Goal: Task Accomplishment & Management: Complete application form

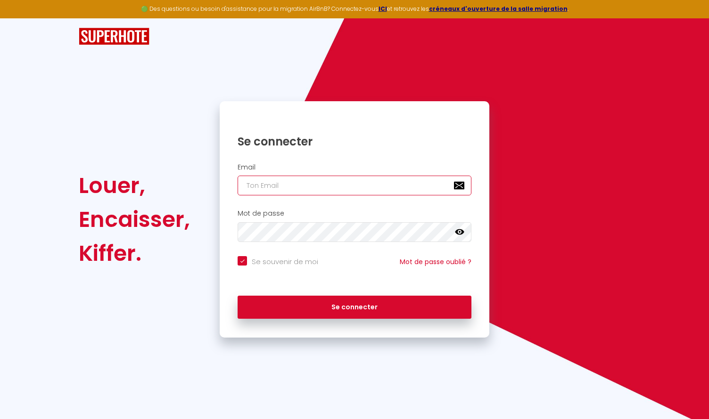
type input "[EMAIL_ADDRESS][DOMAIN_NAME]"
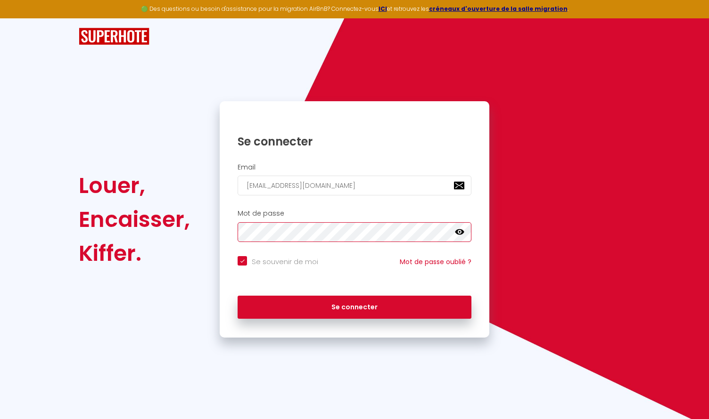
click at [354, 306] on button "Se connecter" at bounding box center [354, 308] width 234 height 24
checkbox input "true"
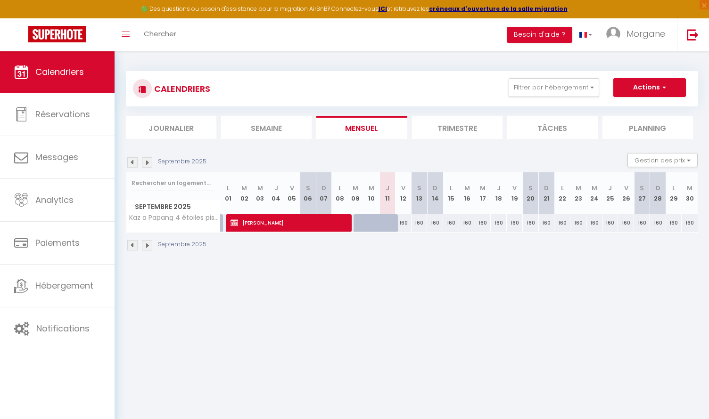
click at [254, 222] on span "[PERSON_NAME]" at bounding box center [288, 223] width 117 height 18
select select "OK"
select select "KO"
select select "0"
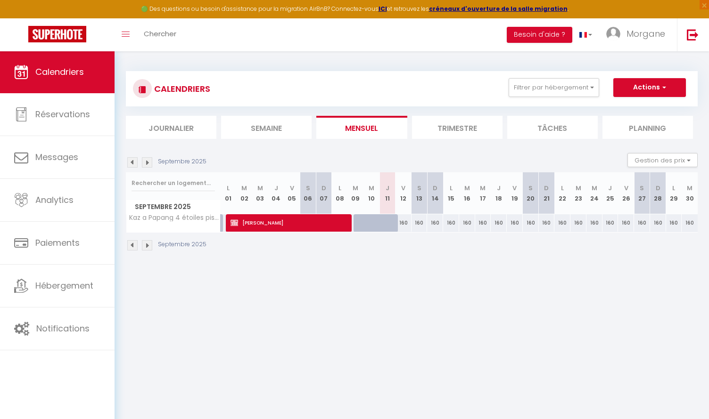
select select "1"
select select
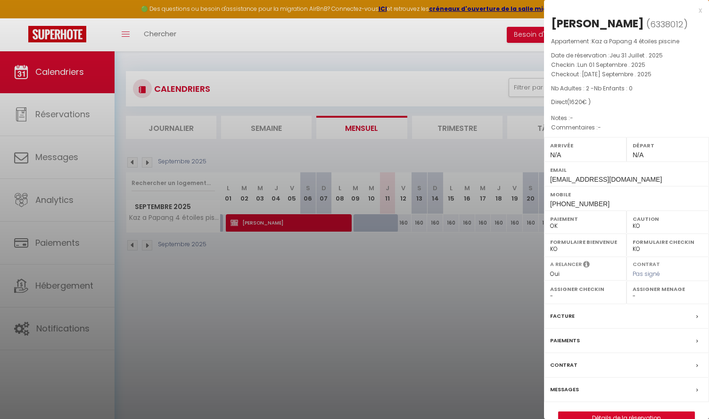
click at [579, 366] on div "Contrat" at bounding box center [626, 365] width 165 height 24
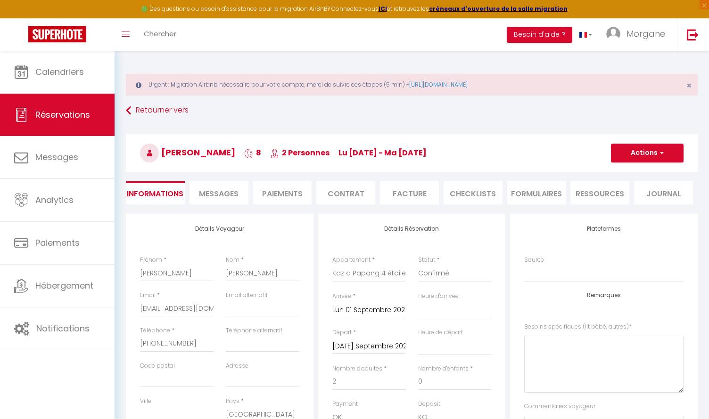
select select
checkbox input "false"
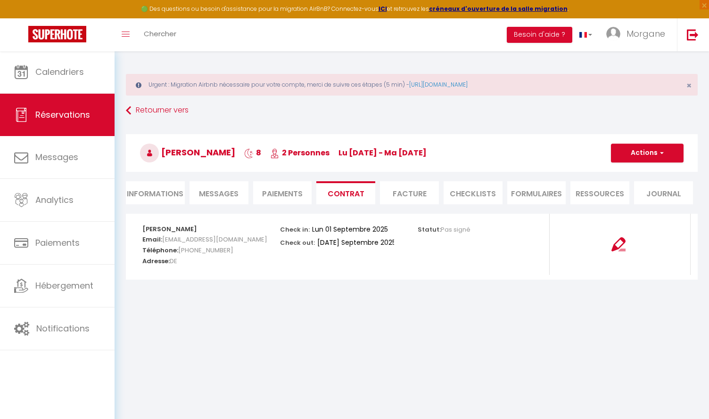
click at [618, 247] on img at bounding box center [618, 244] width 14 height 14
click at [155, 195] on li "Informations" at bounding box center [155, 192] width 59 height 23
select select
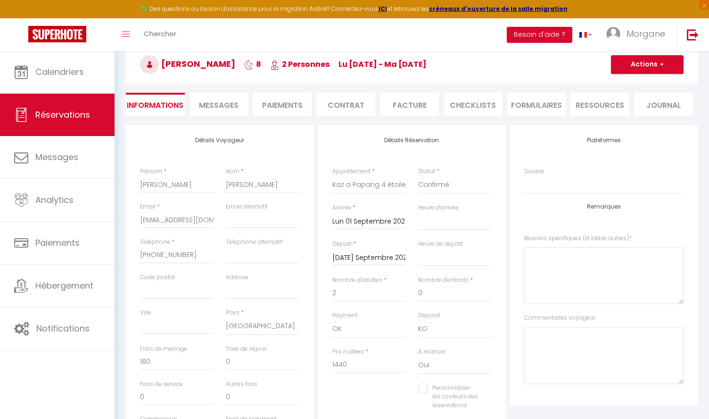
scroll to position [88, 0]
click at [364, 256] on input "[DATE] Septembre 2025" at bounding box center [368, 258] width 73 height 12
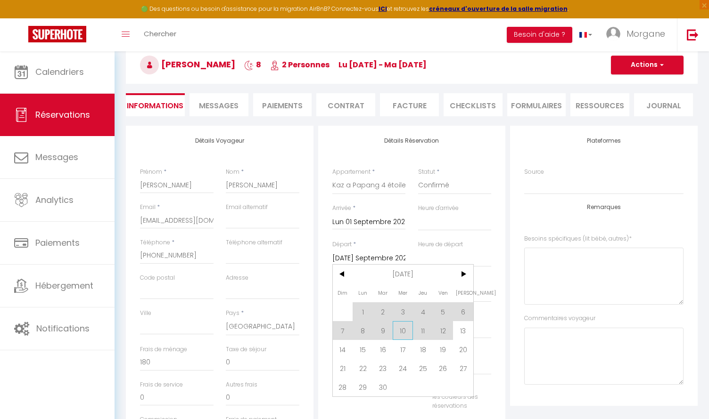
click at [408, 331] on span "10" at bounding box center [402, 330] width 20 height 19
select select
type input "Mer 10 Septembre 2025"
select select
checkbox input "false"
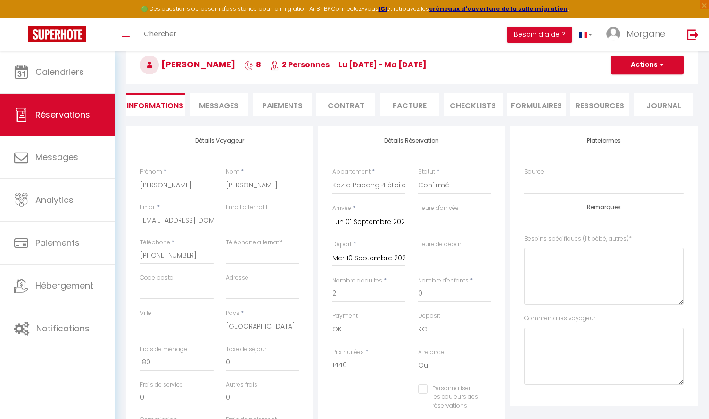
type input "150"
select select
type input "1280"
checkbox input "false"
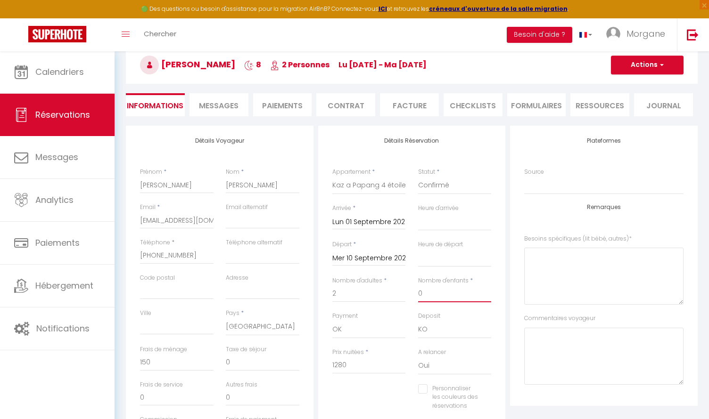
click at [433, 295] on input "0" at bounding box center [454, 293] width 73 height 17
type input "1"
select select
checkbox input "false"
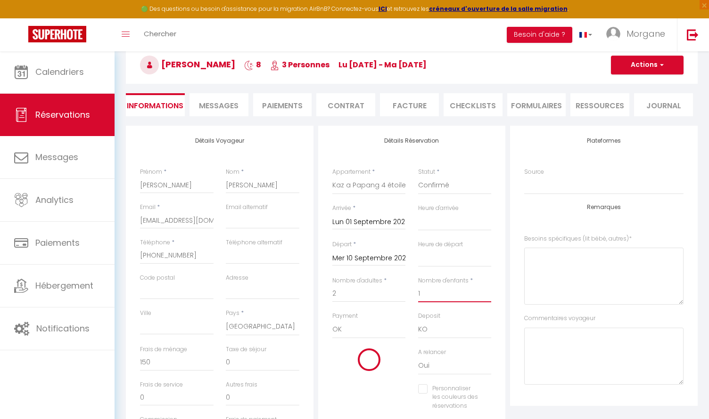
select select
checkbox input "false"
type input "1"
click at [389, 389] on div "Personnaliser les couleurs des réservations #D7092E" at bounding box center [411, 402] width 171 height 36
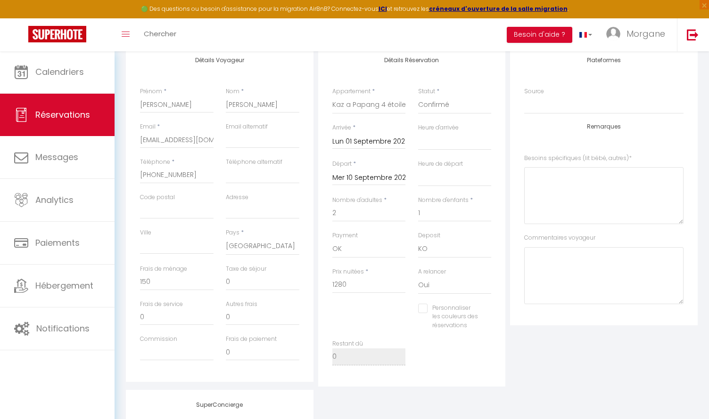
scroll to position [169, 0]
click at [166, 281] on input "150" at bounding box center [176, 281] width 73 height 17
type input "1"
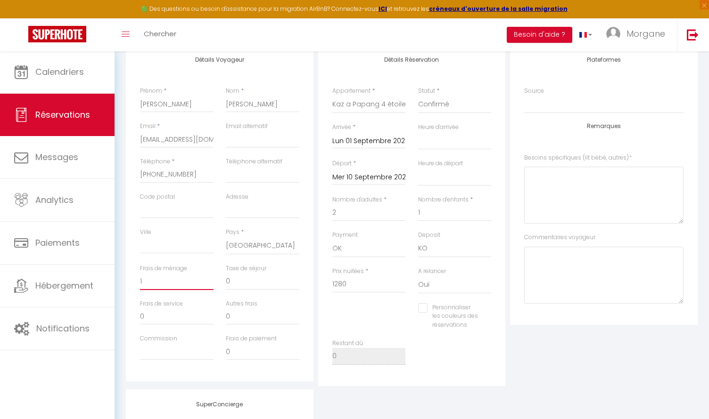
select select
checkbox input "false"
type input "18"
select select
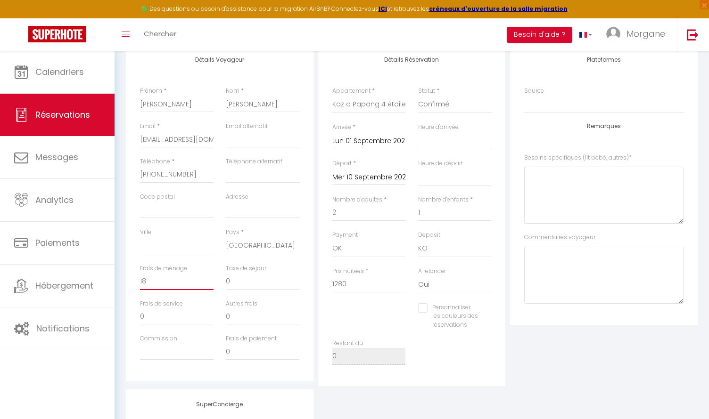
select select
checkbox input "false"
type input "180"
select select
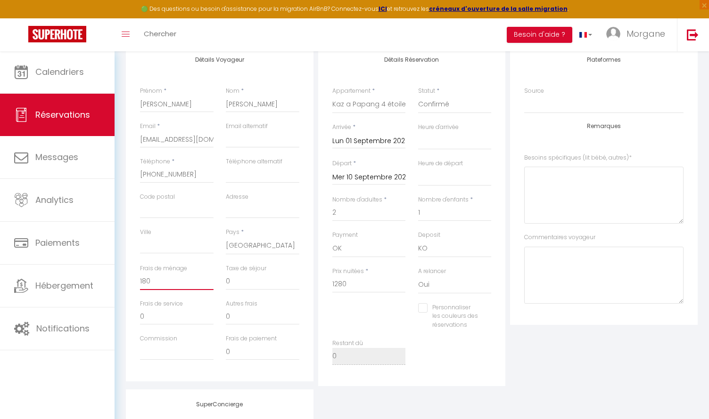
checkbox input "false"
type input "180"
click at [373, 284] on input "1280" at bounding box center [368, 284] width 73 height 17
type input "1"
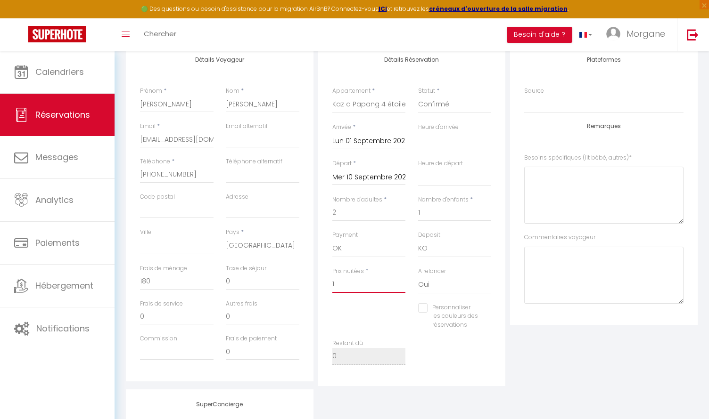
select select
checkbox input "false"
type input "14"
select select
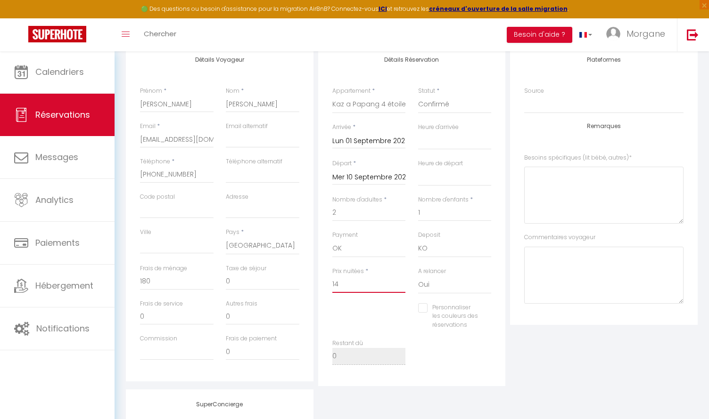
select select
checkbox input "false"
type input "144"
select select
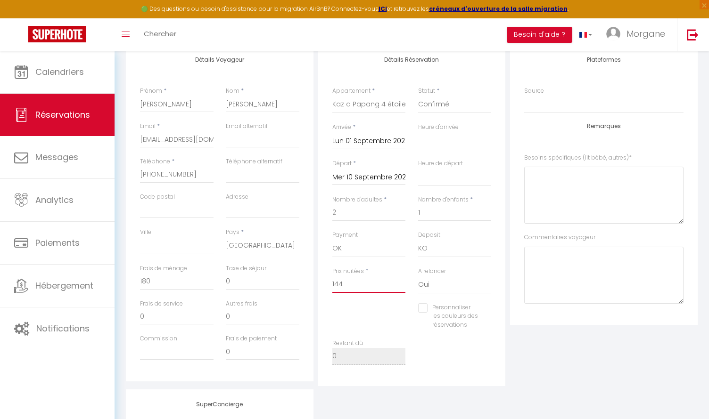
checkbox input "false"
type input "1440"
select select
checkbox input "false"
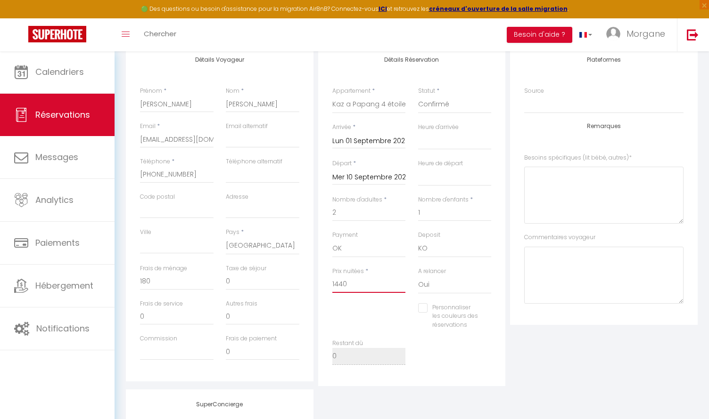
type input "1440"
type input "0"
select select
checkbox input "false"
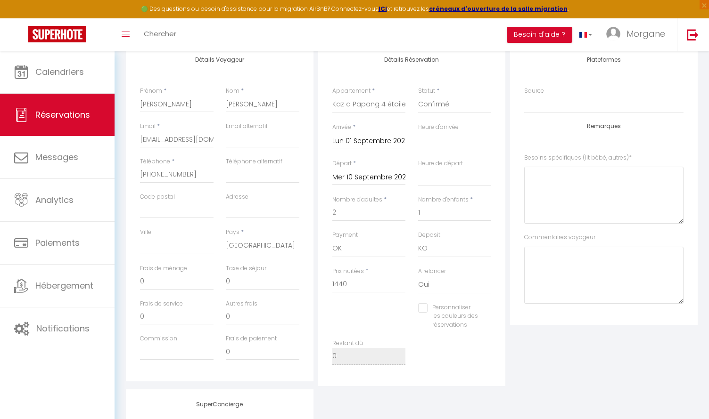
click at [544, 336] on div "Plateformes Source Direct [DOMAIN_NAME] [DOMAIN_NAME] Chalet montagne Expedia G…" at bounding box center [603, 216] width 192 height 342
paste input "[STREET_ADDRESS]"
type input "[STREET_ADDRESS]"
select select
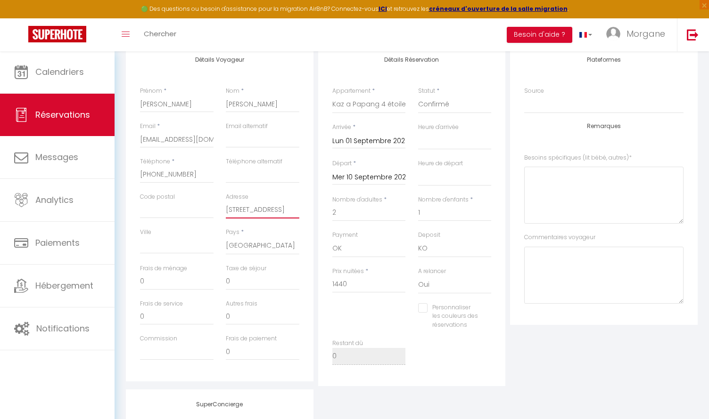
checkbox input "false"
type input "[STREET_ADDRESS]"
paste input "70180 [GEOGRAPHIC_DATA], [GEOGRAPHIC_DATA]"
type input "70180 [GEOGRAPHIC_DATA], [GEOGRAPHIC_DATA]"
select select
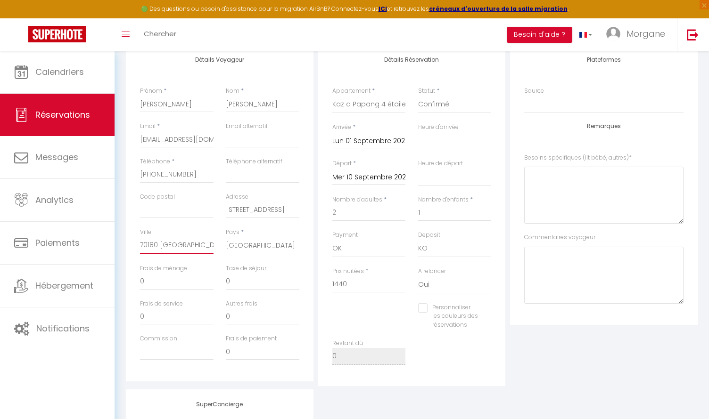
select select
checkbox input "false"
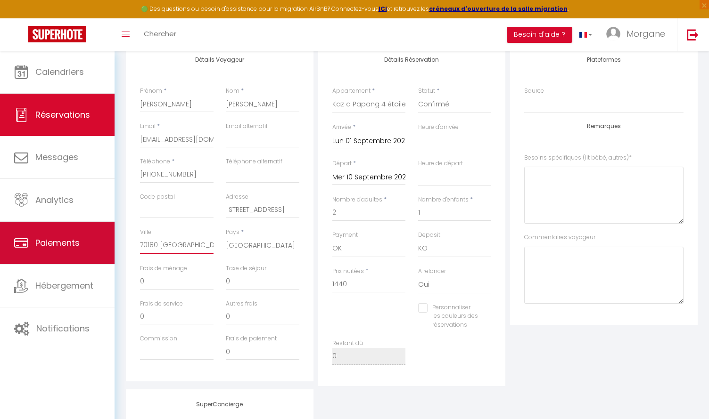
drag, startPoint x: 155, startPoint y: 245, endPoint x: 104, endPoint y: 244, distance: 50.4
click at [104, 244] on div "🟢 Des questions ou besoin d'assistance pour la migration AirBnB? Connectez-vous…" at bounding box center [354, 231] width 709 height 698
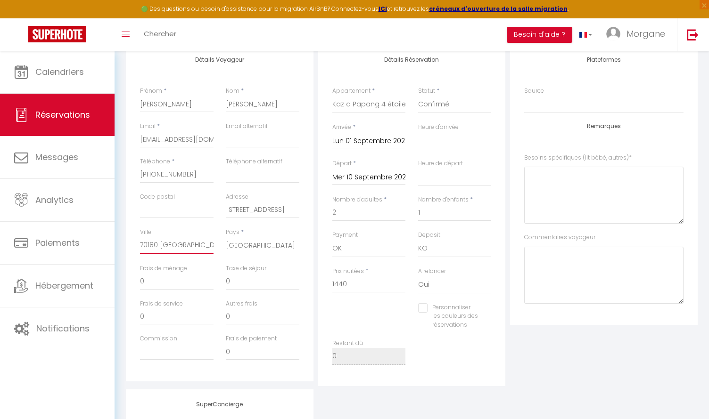
click at [147, 244] on input "70180 [GEOGRAPHIC_DATA], [GEOGRAPHIC_DATA]" at bounding box center [176, 245] width 73 height 17
type input "70180 [GEOGRAPHIC_DATA], [GEOGRAPHIC_DATA]"
paste input "70180"
type input "70180"
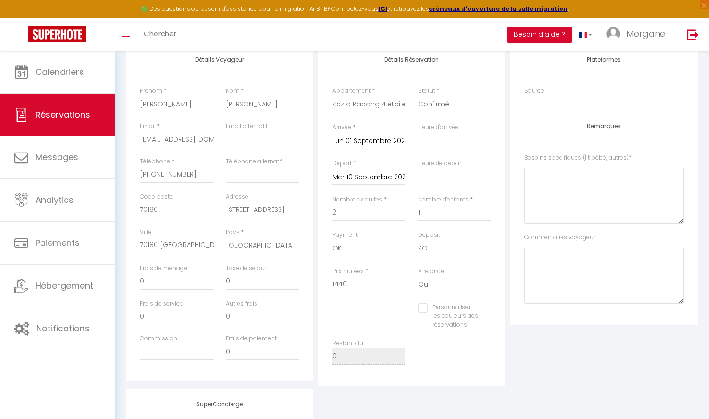
select select
checkbox input "false"
type input "70180"
click at [145, 242] on input "70180 [GEOGRAPHIC_DATA], [GEOGRAPHIC_DATA]" at bounding box center [176, 245] width 73 height 17
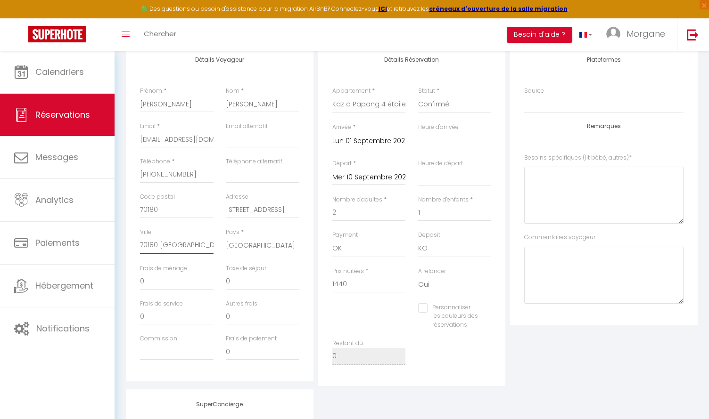
click at [145, 242] on input "70180 [GEOGRAPHIC_DATA], [GEOGRAPHIC_DATA]" at bounding box center [176, 245] width 73 height 17
type input "[GEOGRAPHIC_DATA], [GEOGRAPHIC_DATA]"
select select
checkbox input "false"
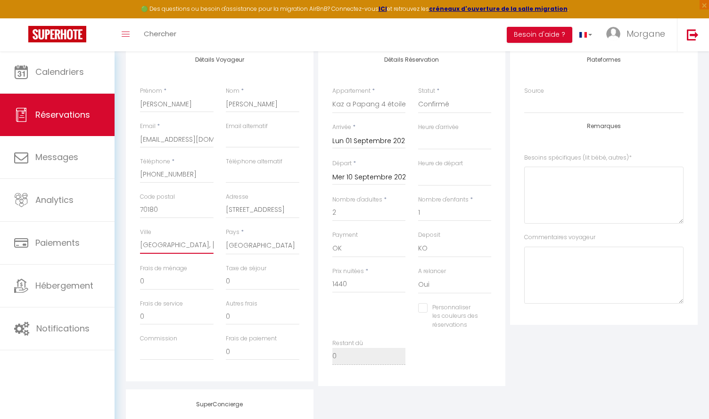
click at [171, 243] on input "[GEOGRAPHIC_DATA], [GEOGRAPHIC_DATA]" at bounding box center [176, 245] width 73 height 17
type input "[GEOGRAPHIC_DATA] [GEOGRAPHIC_DATA]"
select select
checkbox input "false"
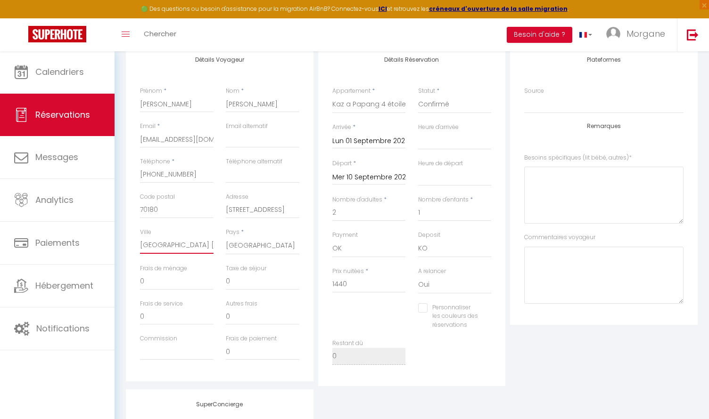
click at [171, 243] on input "[GEOGRAPHIC_DATA] [GEOGRAPHIC_DATA]" at bounding box center [176, 245] width 73 height 17
type input "[GEOGRAPHIC_DATA]"
select select
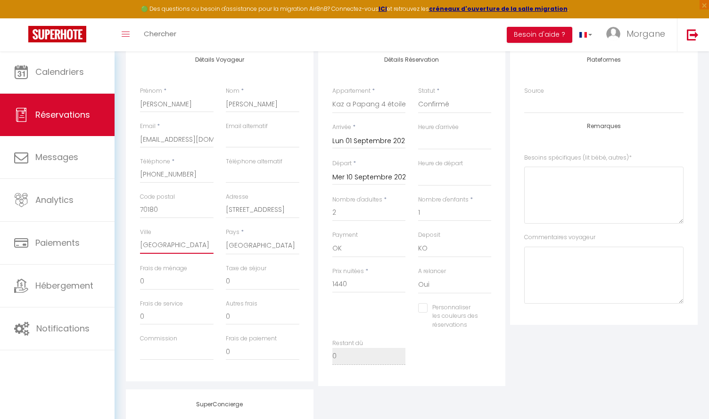
checkbox input "false"
type input "[GEOGRAPHIC_DATA]"
click at [172, 280] on input "0" at bounding box center [176, 281] width 73 height 17
type input "1"
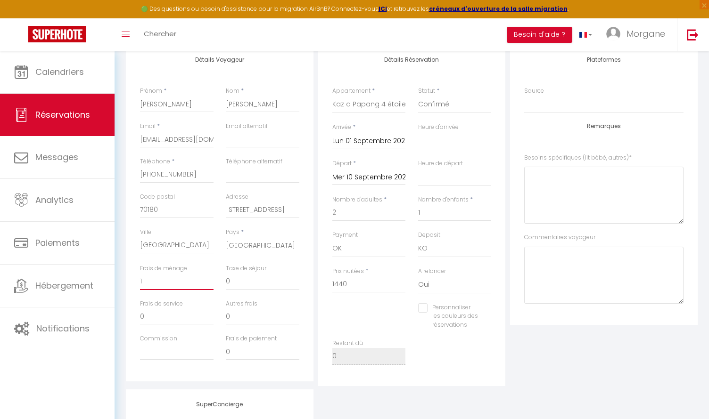
select select
checkbox input "false"
type input "18"
select select
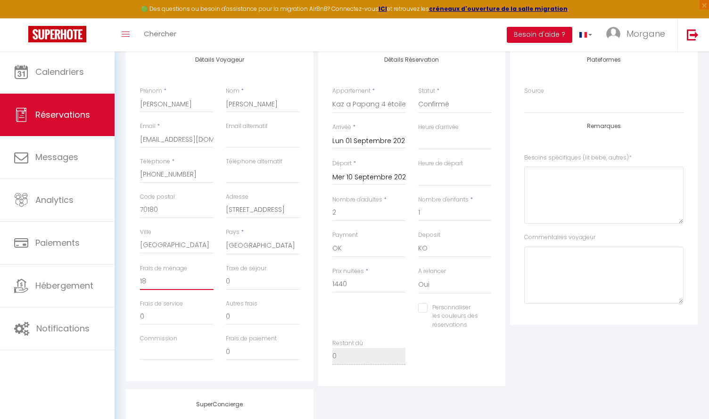
select select
checkbox input "false"
type input "180"
select select
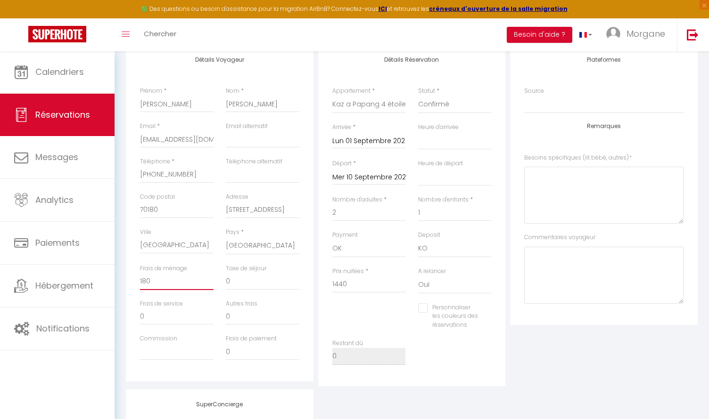
checkbox input "false"
type input "180"
click at [517, 363] on div "Plateformes Source Direct [DOMAIN_NAME] [DOMAIN_NAME] Chalet montagne Expedia G…" at bounding box center [603, 216] width 192 height 342
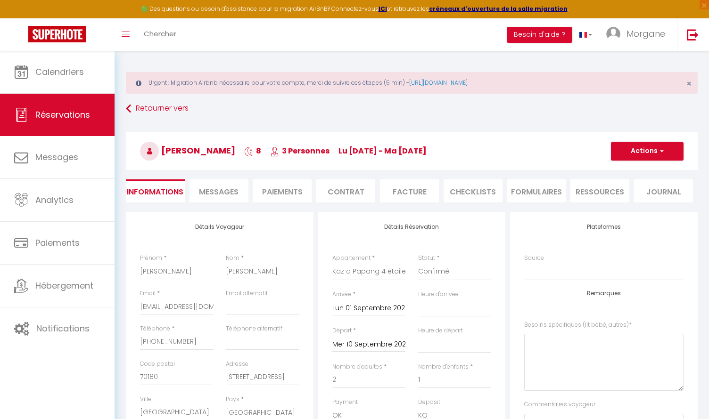
scroll to position [1, 0]
click at [654, 148] on button "Actions" at bounding box center [647, 151] width 73 height 19
click at [634, 170] on link "Enregistrer" at bounding box center [637, 172] width 74 height 12
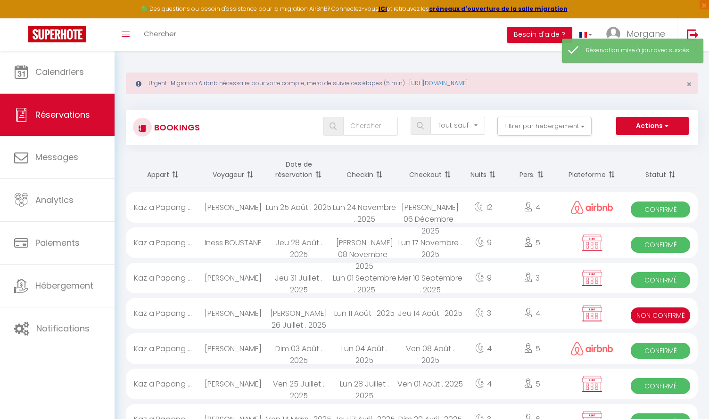
click at [634, 170] on th "Statut" at bounding box center [660, 169] width 74 height 35
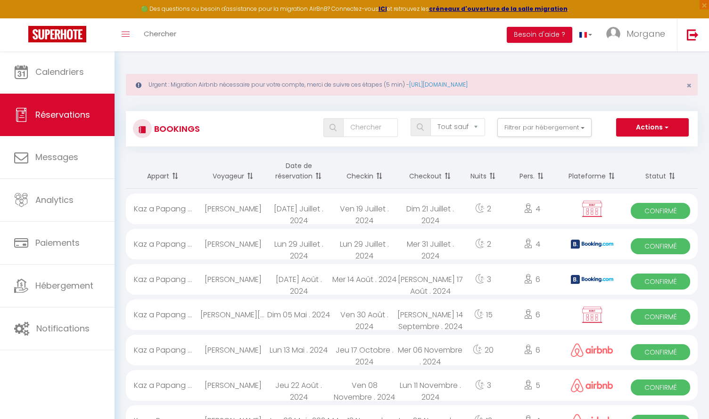
click at [659, 175] on th "Statut" at bounding box center [660, 171] width 74 height 35
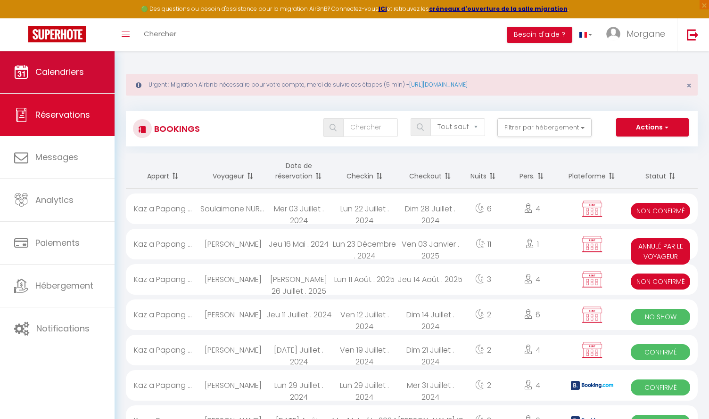
click at [74, 80] on link "Calendriers" at bounding box center [57, 72] width 114 height 42
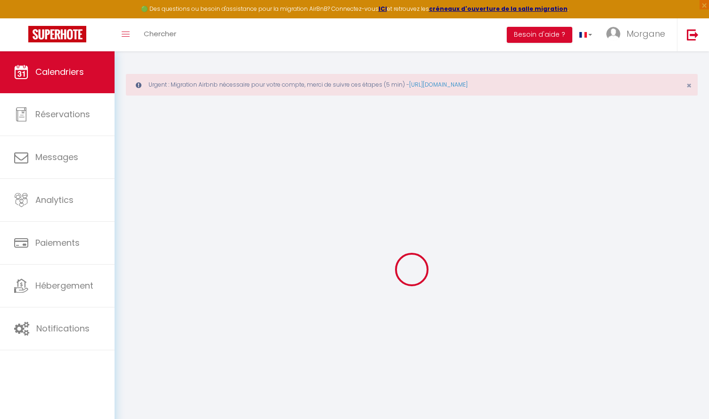
select select
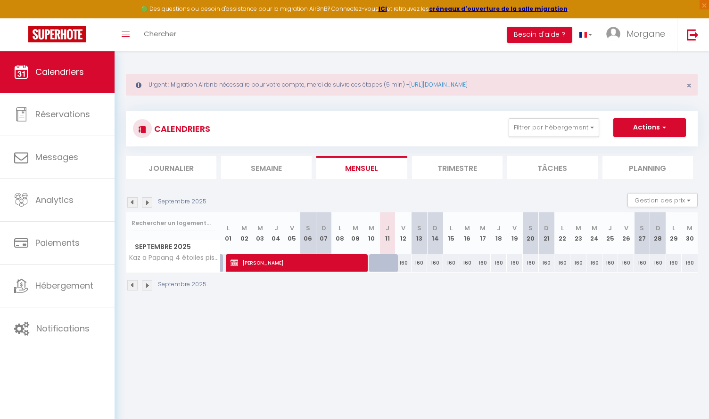
click at [266, 261] on span "[PERSON_NAME]" at bounding box center [296, 263] width 133 height 18
select select "OK"
select select "KO"
select select "0"
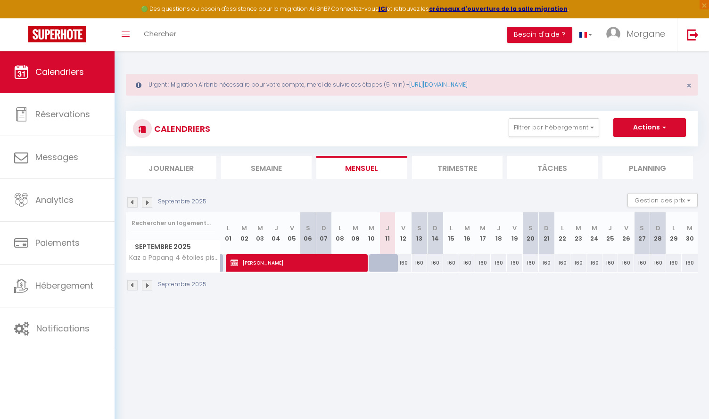
select select "1"
select select
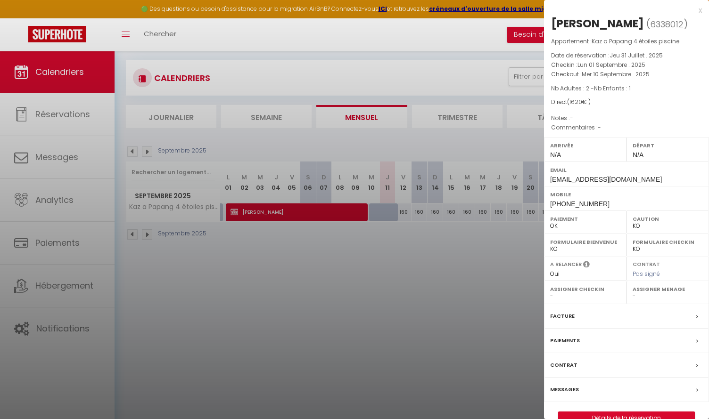
scroll to position [51, 0]
click at [583, 359] on div "Contrat" at bounding box center [626, 365] width 165 height 24
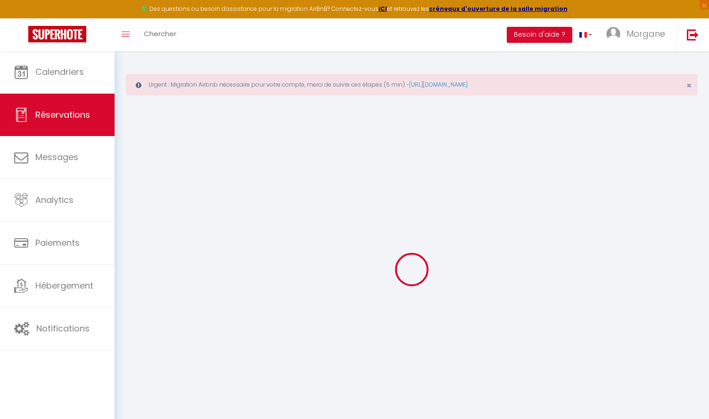
select select
checkbox input "false"
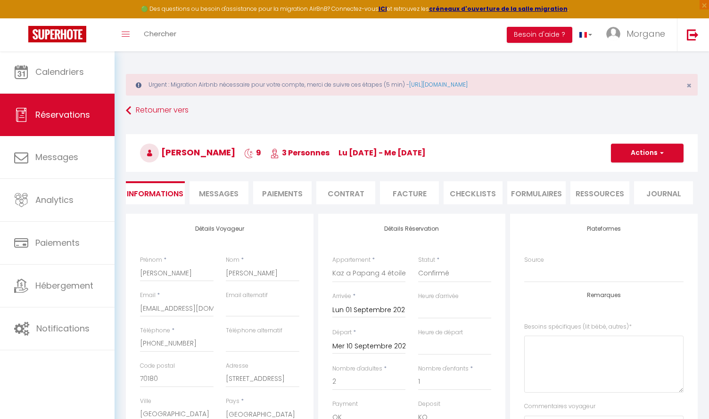
select select
checkbox input "false"
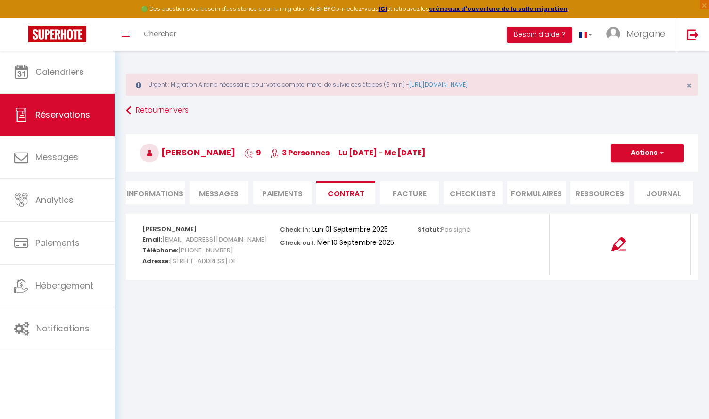
click at [619, 245] on img at bounding box center [618, 244] width 14 height 14
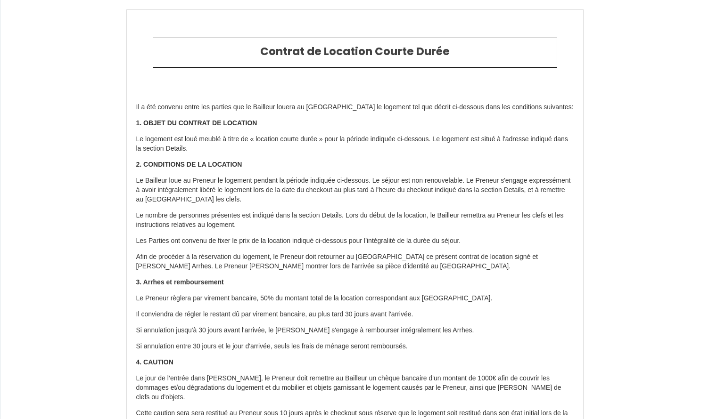
select select "DE"
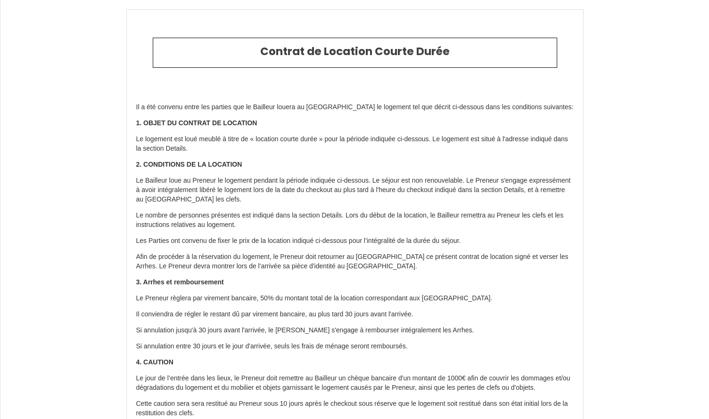
select select "DE"
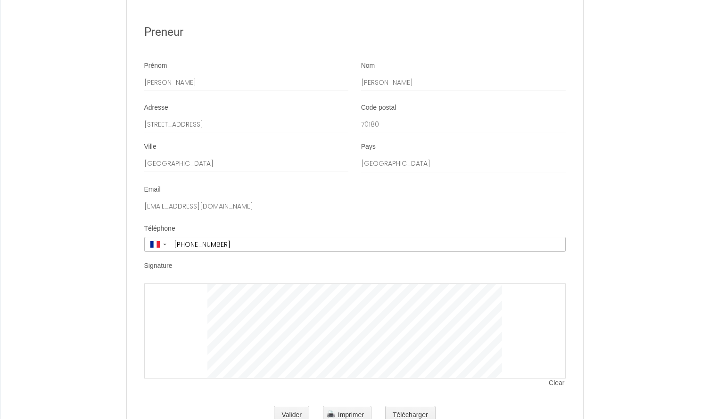
scroll to position [1573, 0]
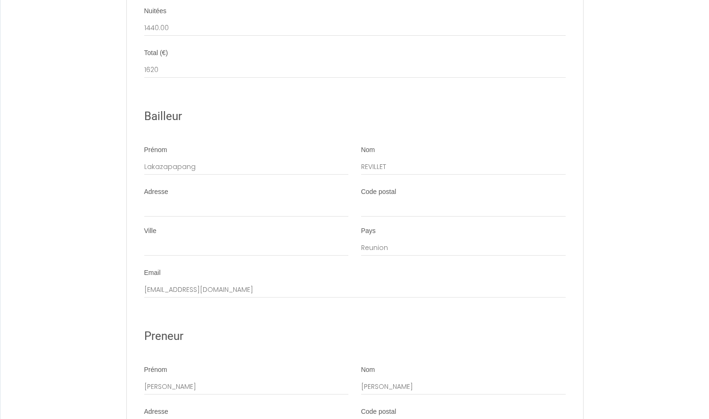
scroll to position [1267, 0]
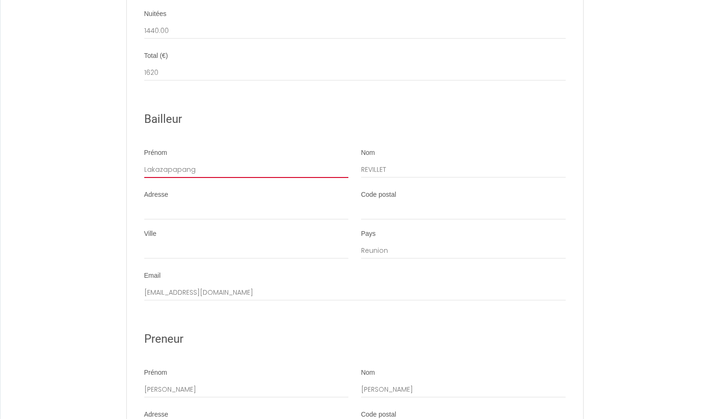
click at [222, 161] on input "Lakazapapang" at bounding box center [246, 169] width 204 height 17
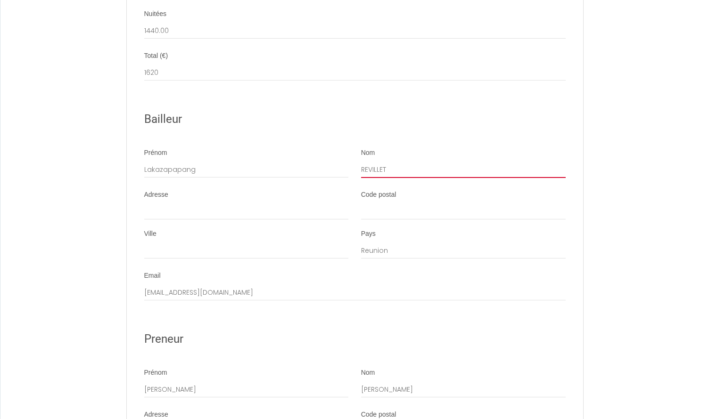
click at [373, 161] on input "REVILLET" at bounding box center [463, 169] width 204 height 17
paste input "Lakazapapang"
type input "Lakazapapang"
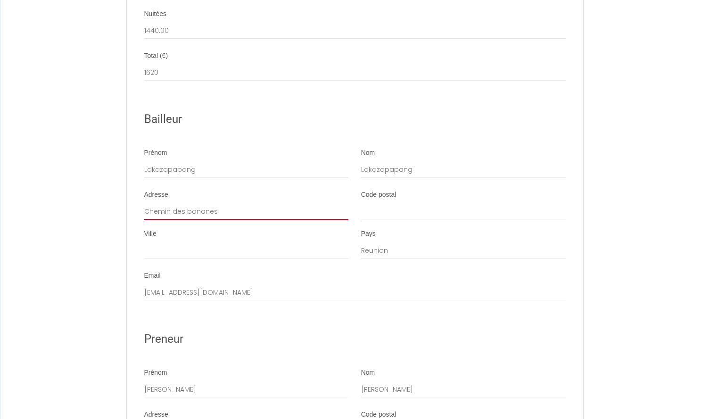
type input "Chemin des bananes"
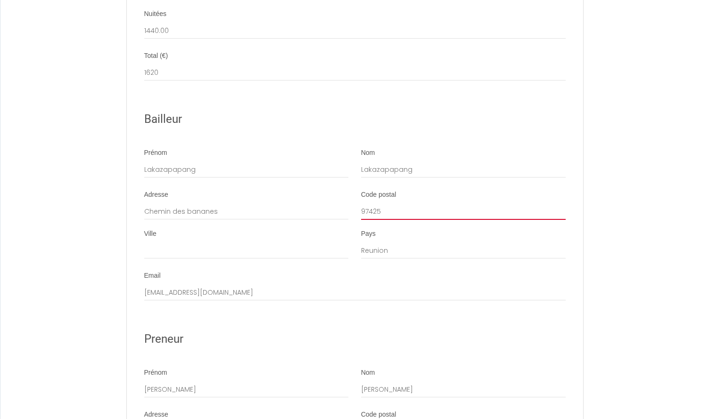
type input "97425"
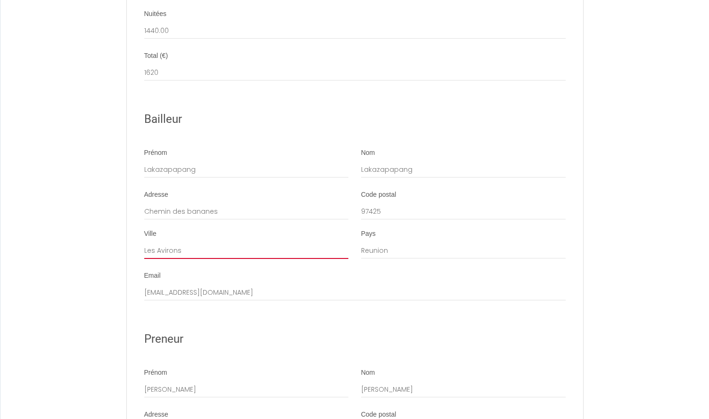
type input "Les Avirons"
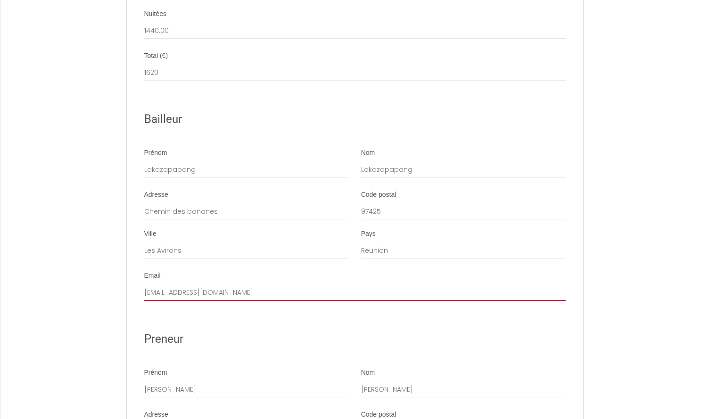
click at [176, 284] on input "[EMAIL_ADDRESS][DOMAIN_NAME]" at bounding box center [354, 292] width 421 height 17
type input "pro@adom-reunion.fr"
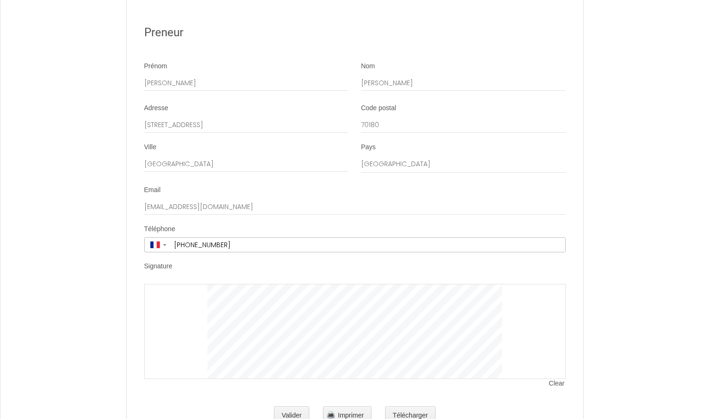
scroll to position [1573, 0]
click at [276, 407] on button "Valider" at bounding box center [291, 416] width 35 height 19
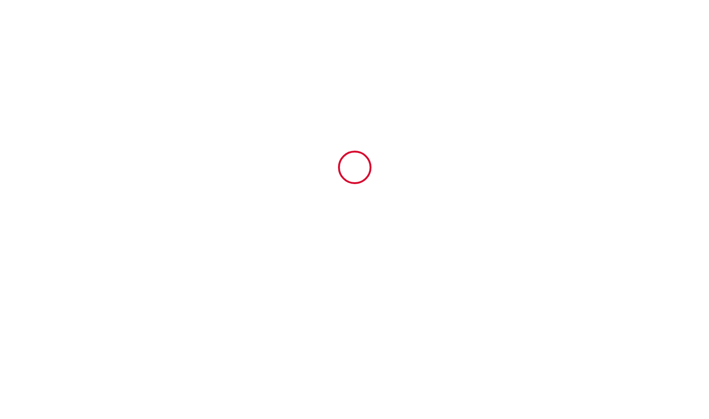
scroll to position [0, 0]
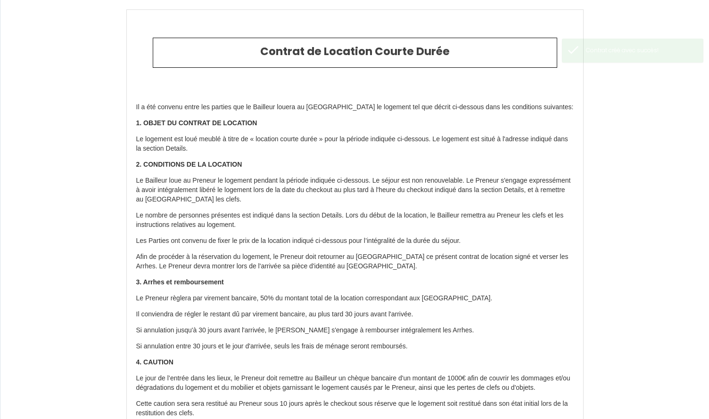
type input "180"
type input "1440"
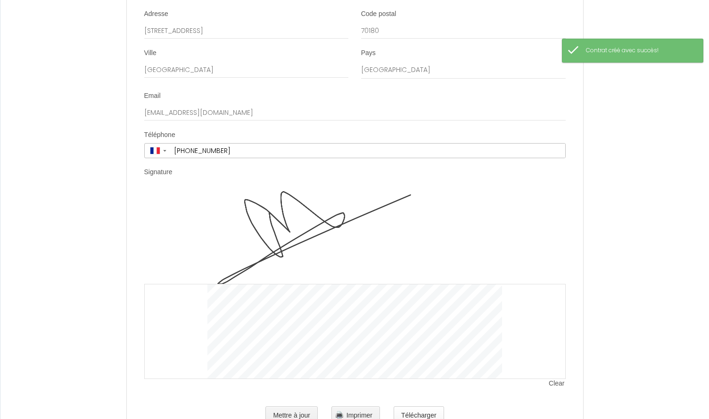
click at [413, 407] on button "Télécharger" at bounding box center [418, 416] width 50 height 19
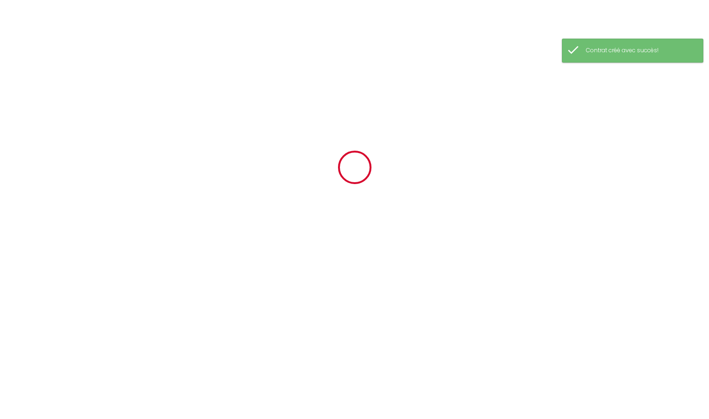
scroll to position [1667, 0]
